Goal: Task Accomplishment & Management: Complete application form

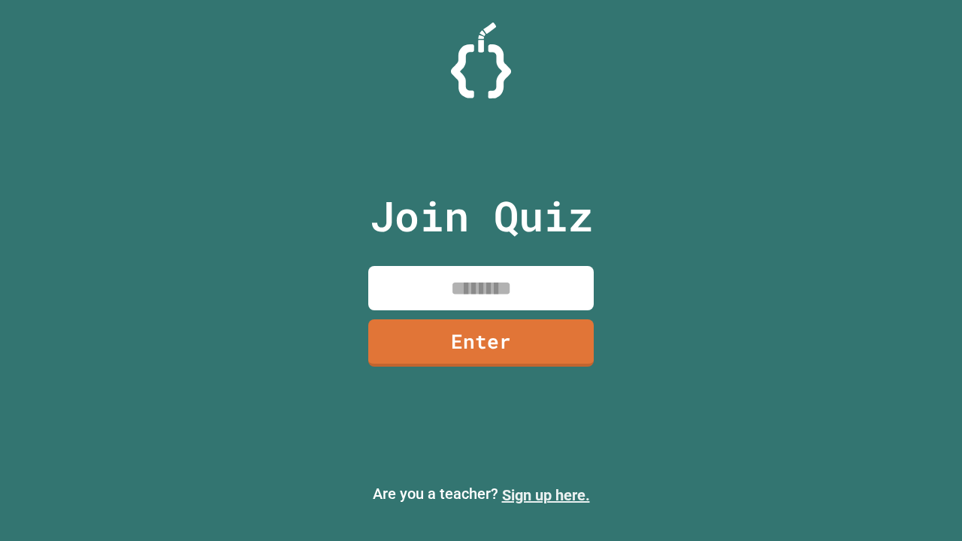
click at [546, 495] on link "Sign up here." at bounding box center [546, 495] width 88 height 18
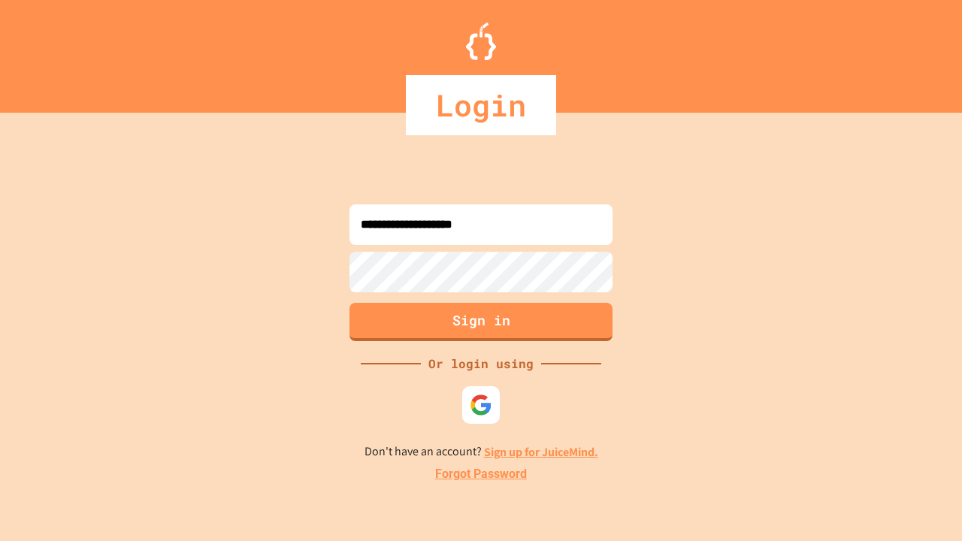
type input "**********"
